Goal: Information Seeking & Learning: Learn about a topic

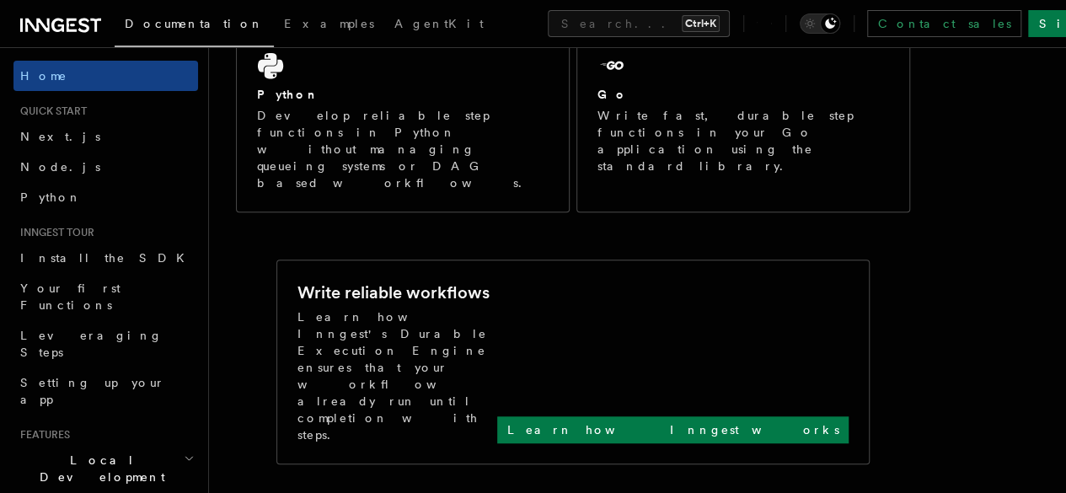
scroll to position [505, 0]
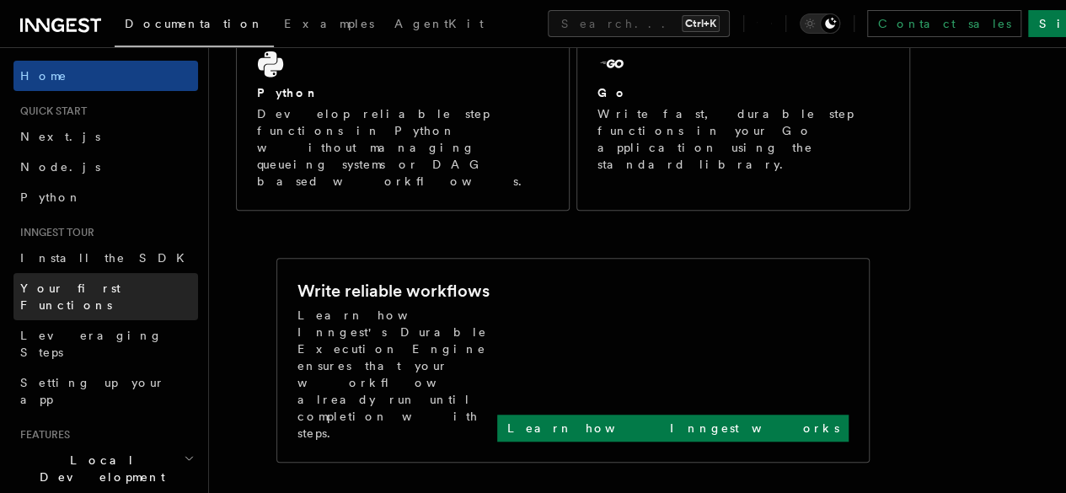
click at [99, 292] on span "Your first Functions" at bounding box center [70, 296] width 100 height 30
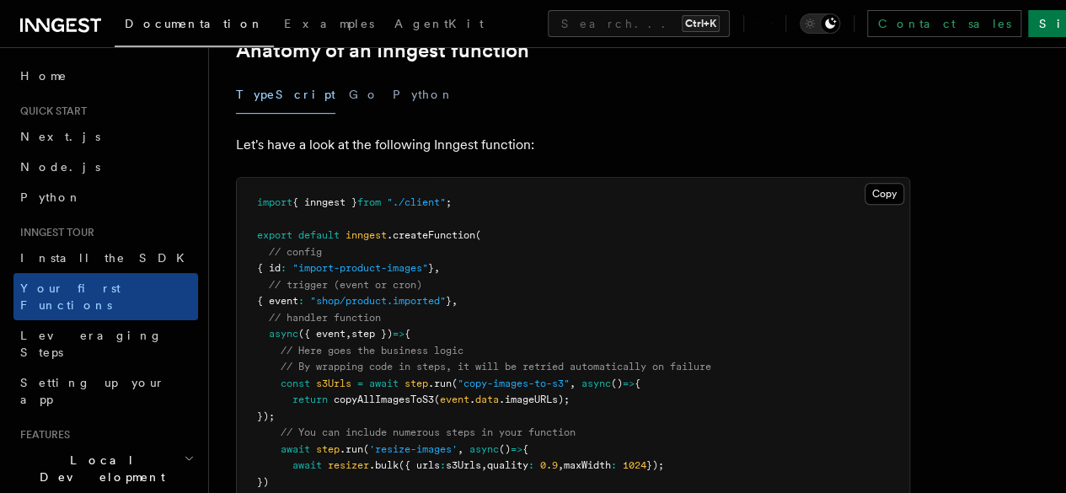
scroll to position [337, 0]
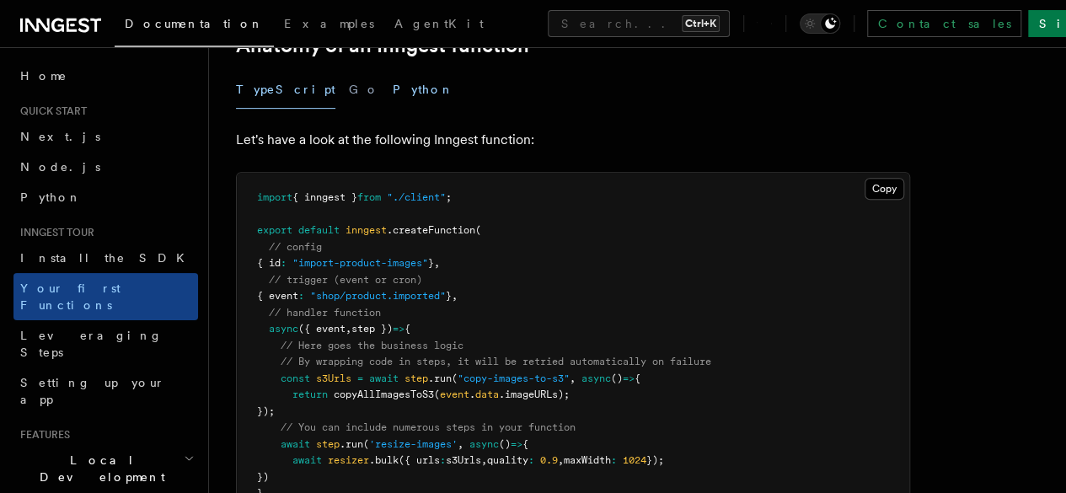
click at [393, 97] on button "Python" at bounding box center [423, 90] width 61 height 38
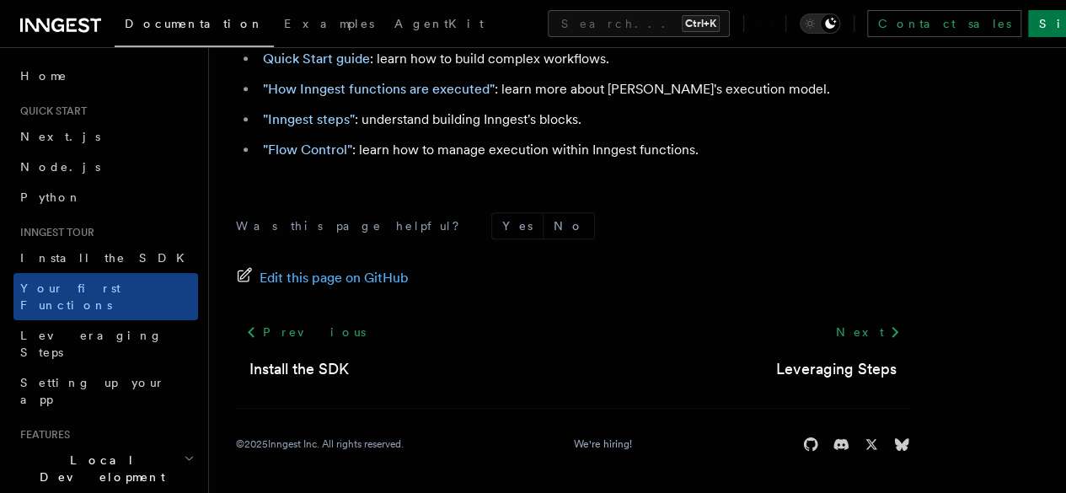
scroll to position [3842, 0]
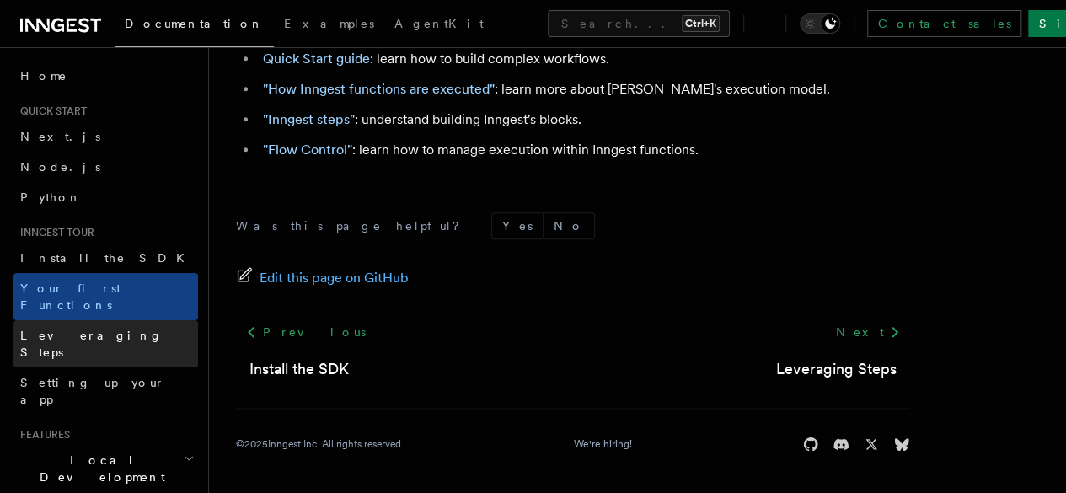
click at [127, 320] on link "Leveraging Steps" at bounding box center [105, 343] width 184 height 47
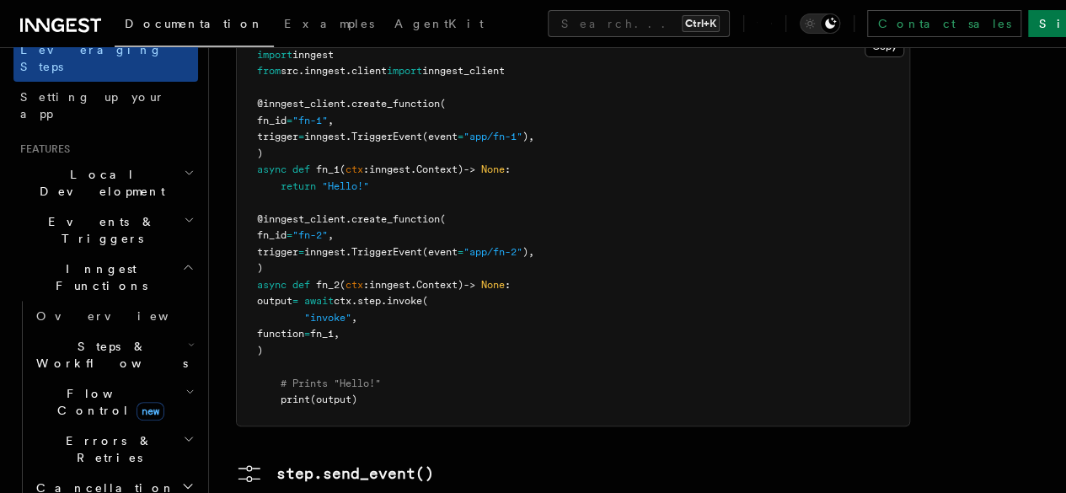
scroll to position [337, 0]
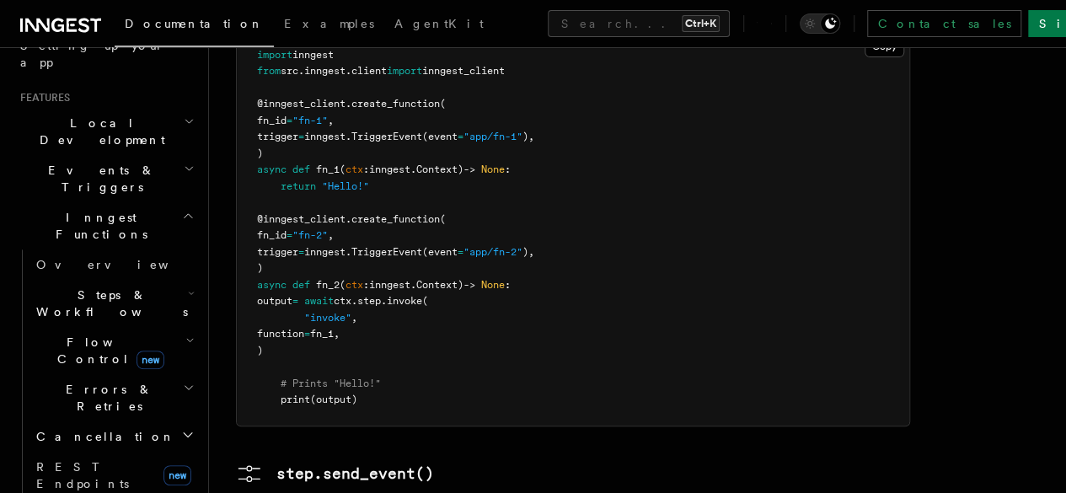
click at [185, 334] on icon "button" at bounding box center [189, 340] width 9 height 13
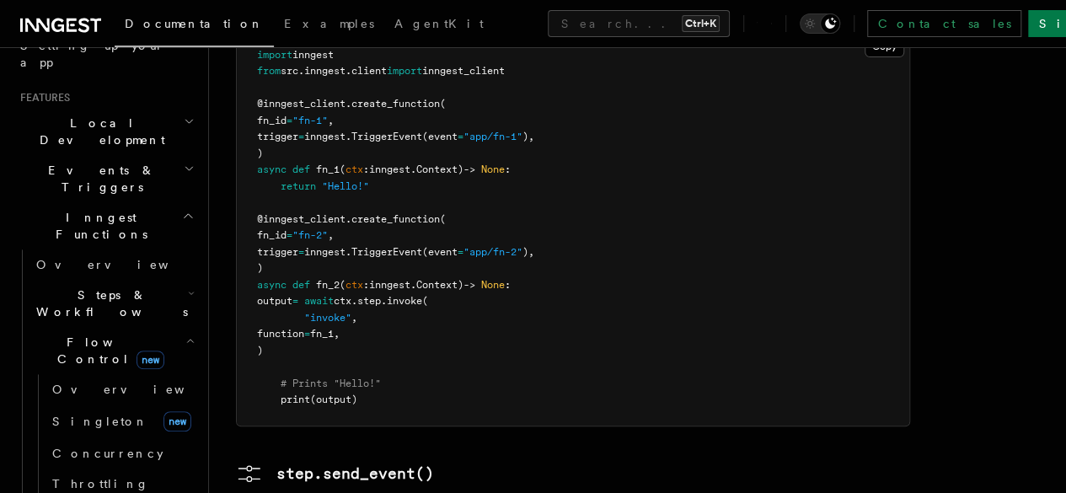
click at [188, 286] on icon "button" at bounding box center [191, 292] width 7 height 13
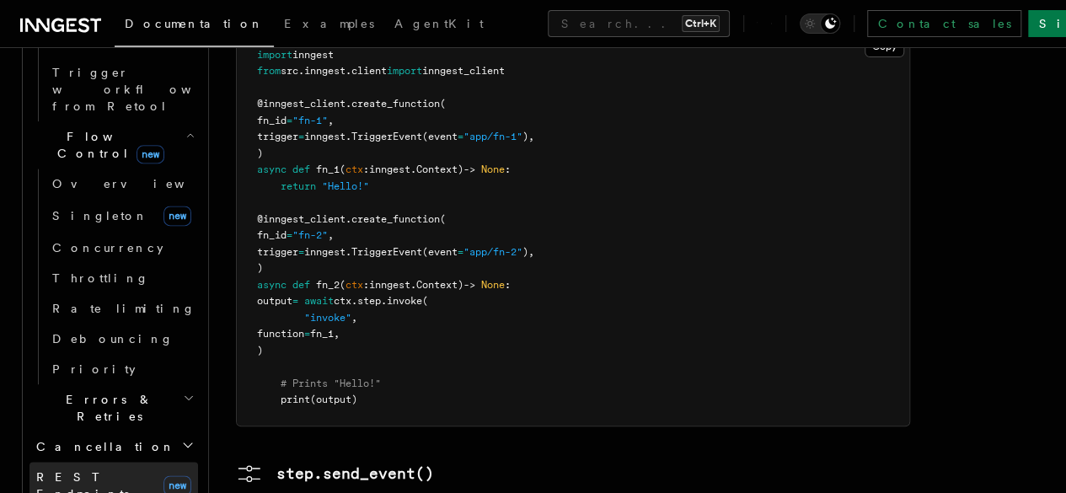
scroll to position [1179, 0]
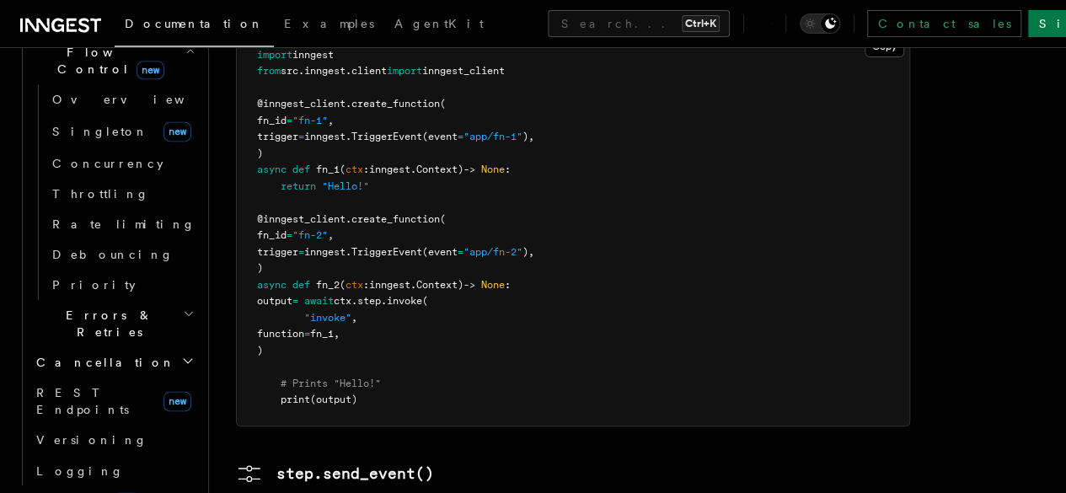
click at [158, 485] on h2 "Realtime new" at bounding box center [105, 500] width 184 height 30
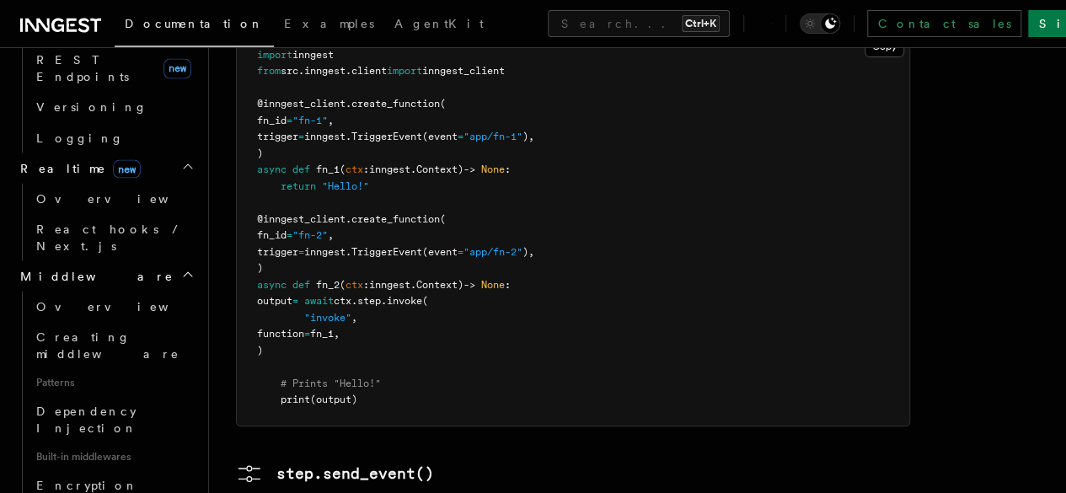
scroll to position [1600, 0]
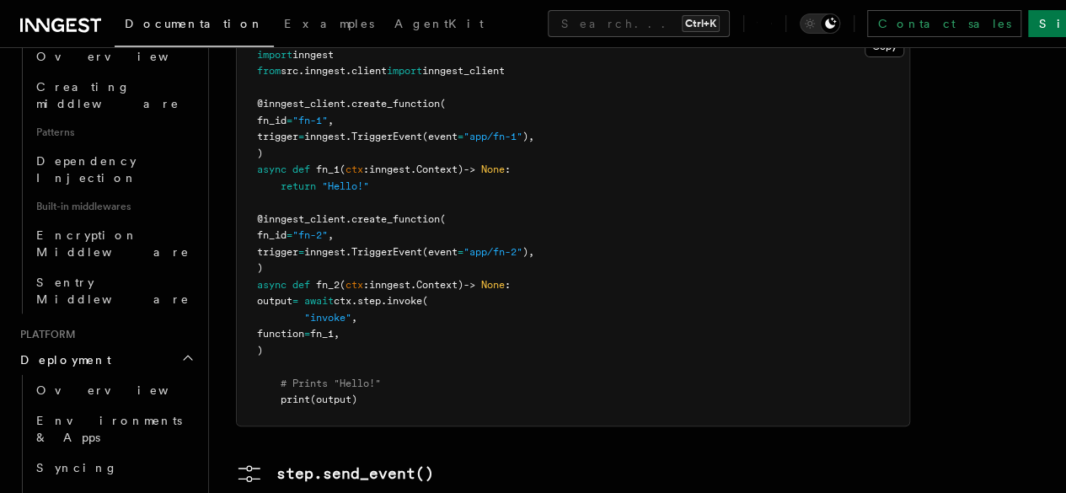
scroll to position [1769, 0]
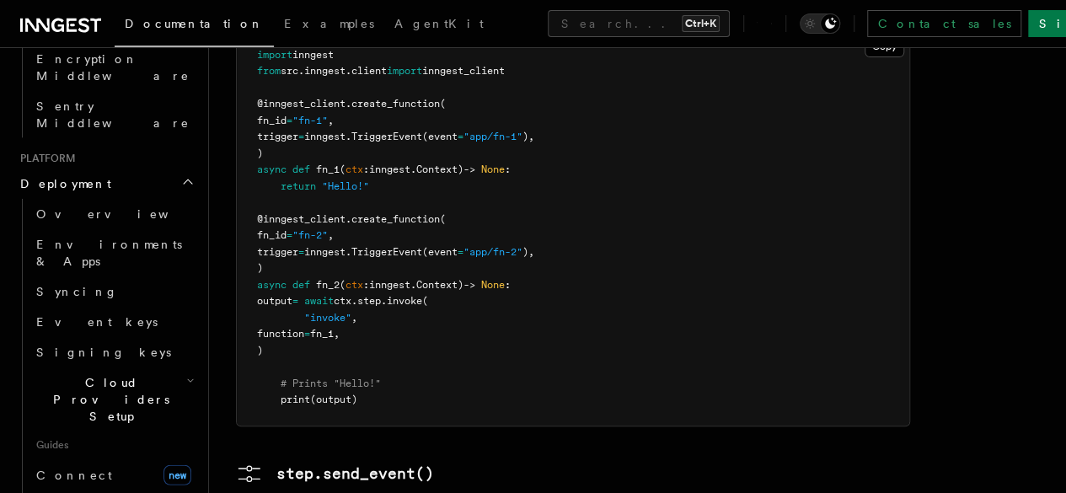
scroll to position [2022, 0]
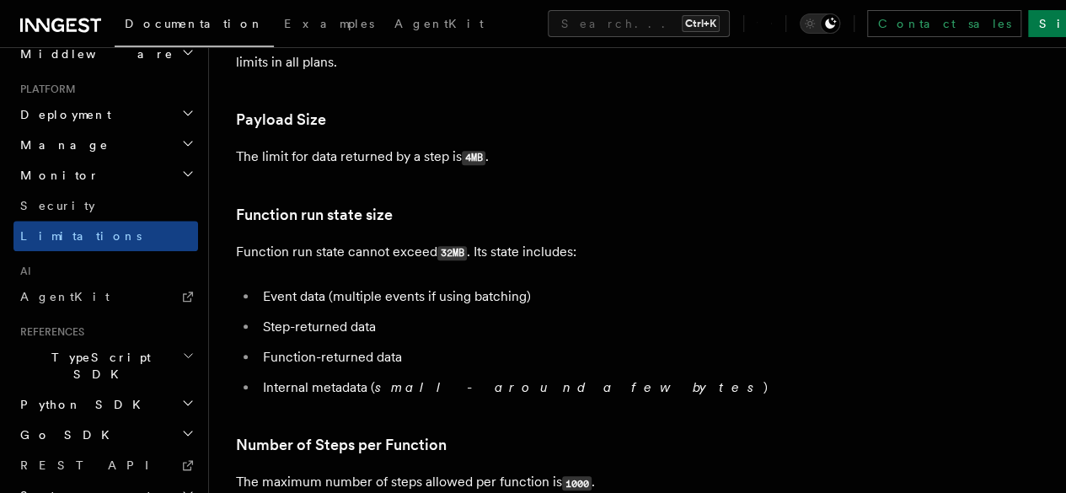
scroll to position [674, 0]
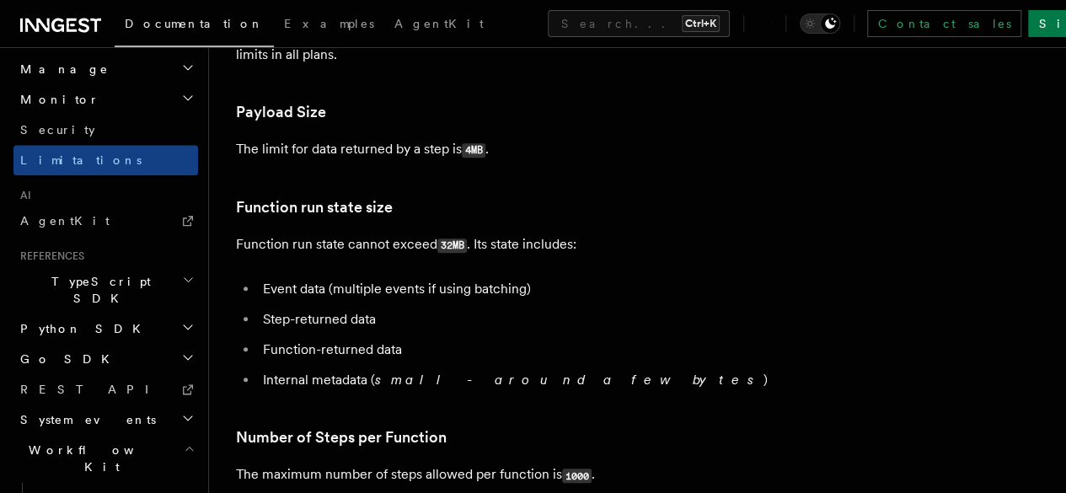
scroll to position [1039, 0]
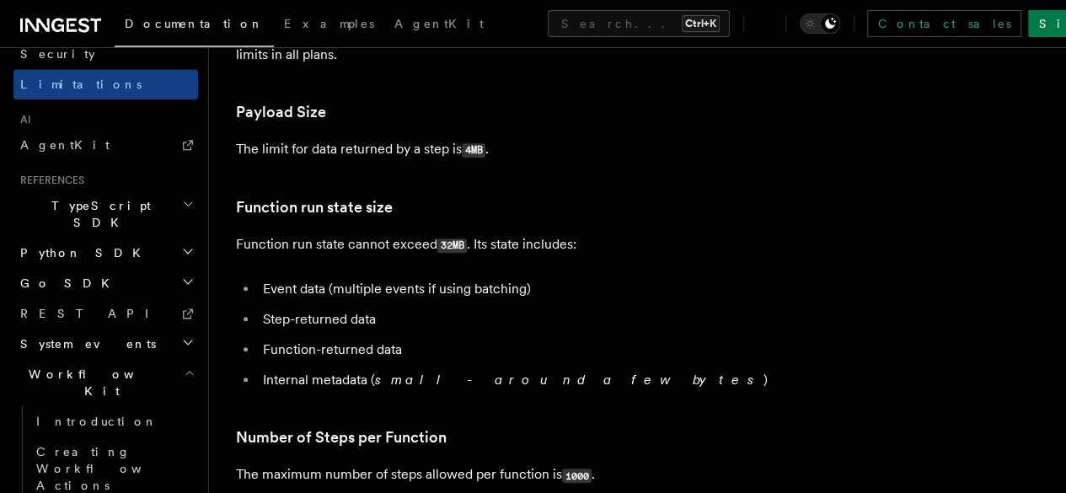
click at [131, 329] on h2 "System events" at bounding box center [105, 344] width 184 height 30
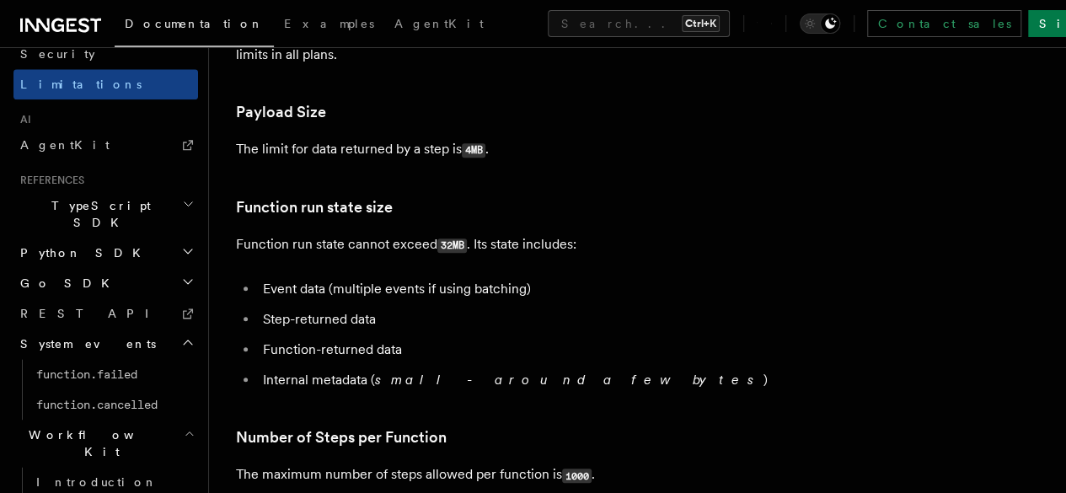
click at [136, 268] on h2 "Go SDK" at bounding box center [105, 283] width 184 height 30
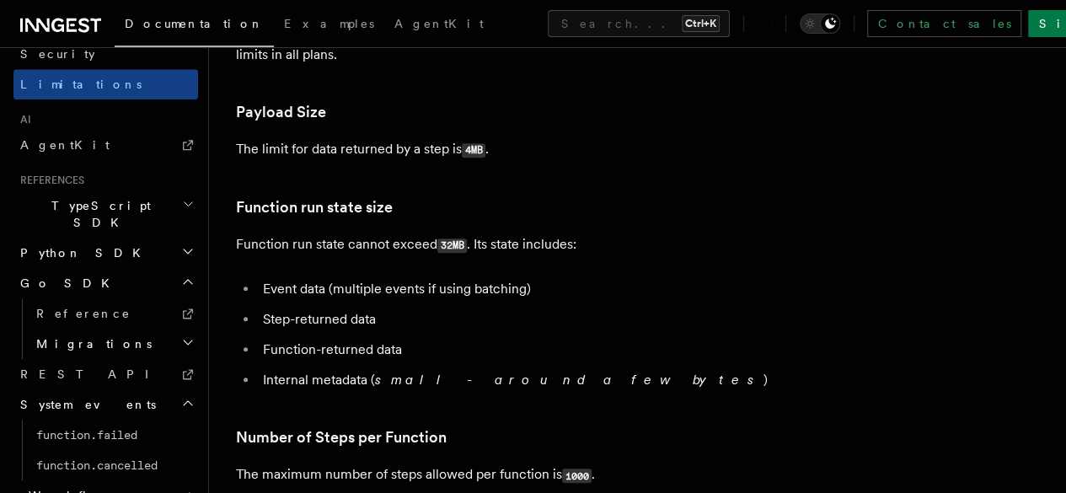
click at [136, 238] on h2 "Python SDK" at bounding box center [105, 253] width 184 height 30
